Goal: Find specific page/section

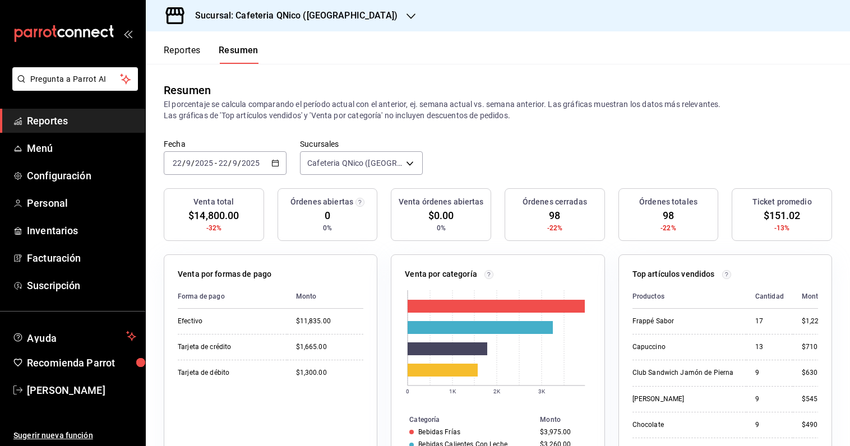
click at [189, 52] on button "Reportes" at bounding box center [182, 54] width 37 height 19
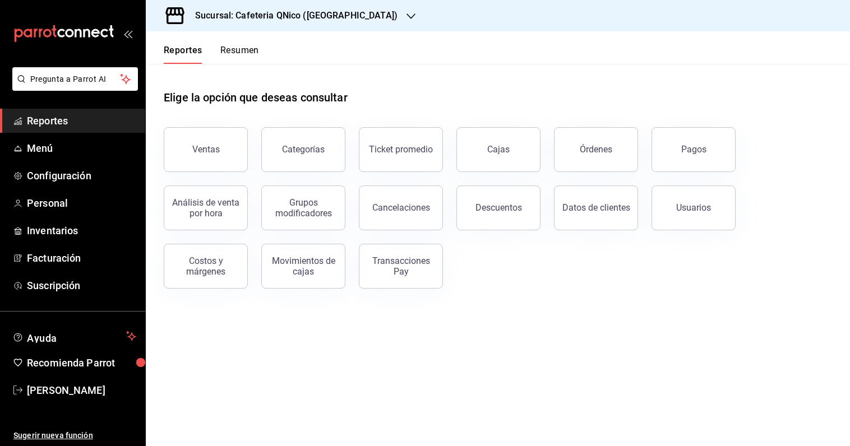
click at [44, 121] on span "Reportes" at bounding box center [81, 120] width 109 height 15
click at [44, 124] on span "Reportes" at bounding box center [81, 120] width 109 height 15
click at [48, 150] on span "Menú" at bounding box center [81, 148] width 109 height 15
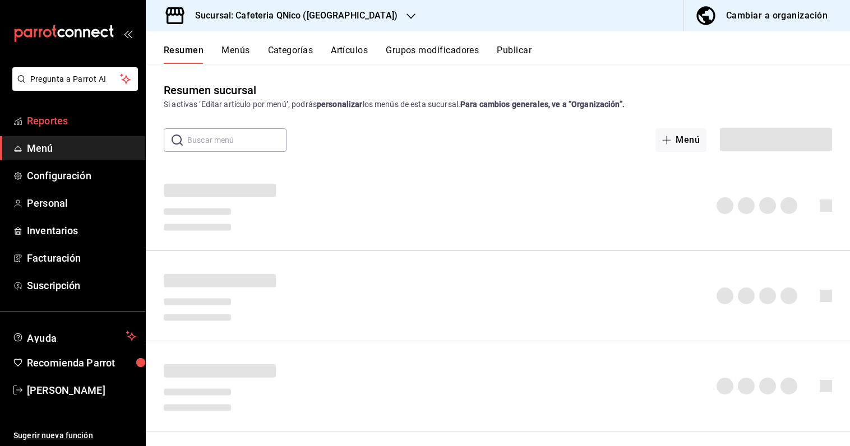
click at [48, 127] on span "Reportes" at bounding box center [81, 120] width 109 height 15
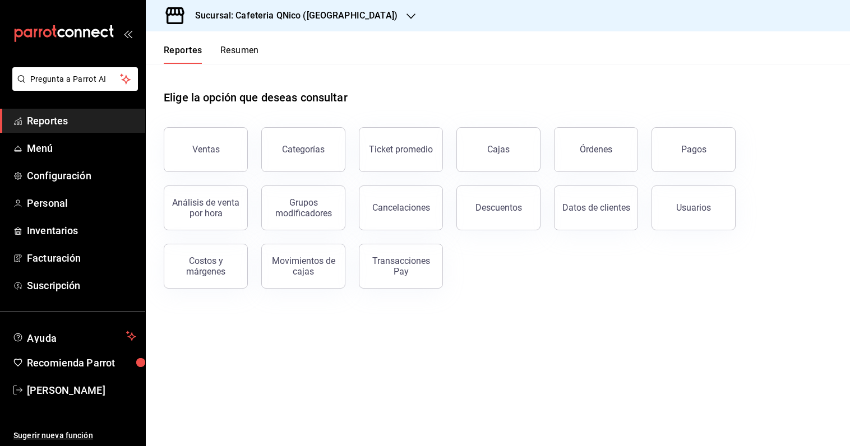
click at [48, 122] on span "Reportes" at bounding box center [81, 120] width 109 height 15
